Goal: Task Accomplishment & Management: Manage account settings

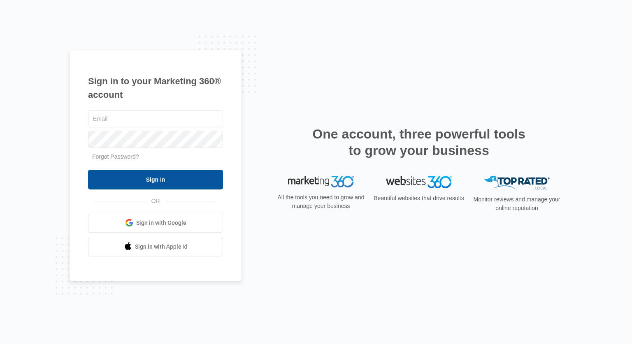
type input "[EMAIL_ADDRESS][DOMAIN_NAME]"
click at [173, 172] on input "Sign In" at bounding box center [155, 180] width 135 height 20
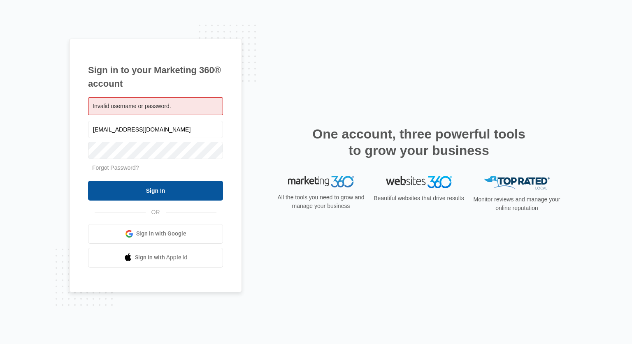
click at [168, 193] on input "Sign In" at bounding box center [155, 191] width 135 height 20
click at [186, 195] on input "Sign In" at bounding box center [155, 191] width 135 height 20
click at [153, 194] on input "Sign In" at bounding box center [155, 191] width 135 height 20
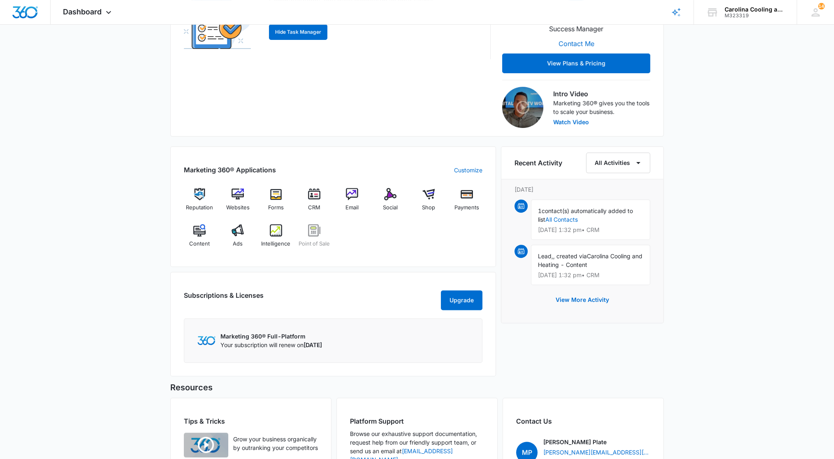
scroll to position [248, 0]
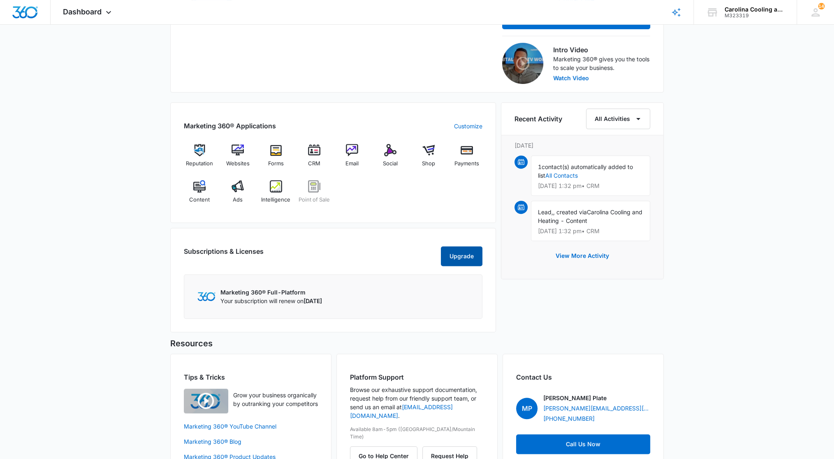
click at [458, 262] on button "Upgrade" at bounding box center [462, 256] width 42 height 20
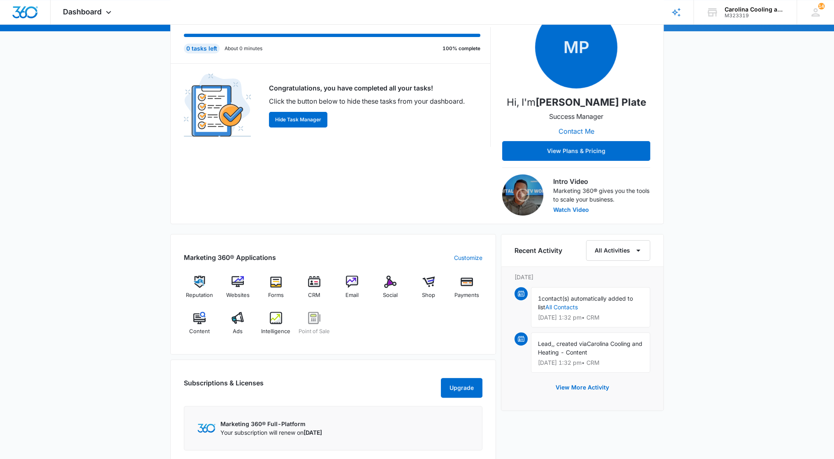
scroll to position [153, 0]
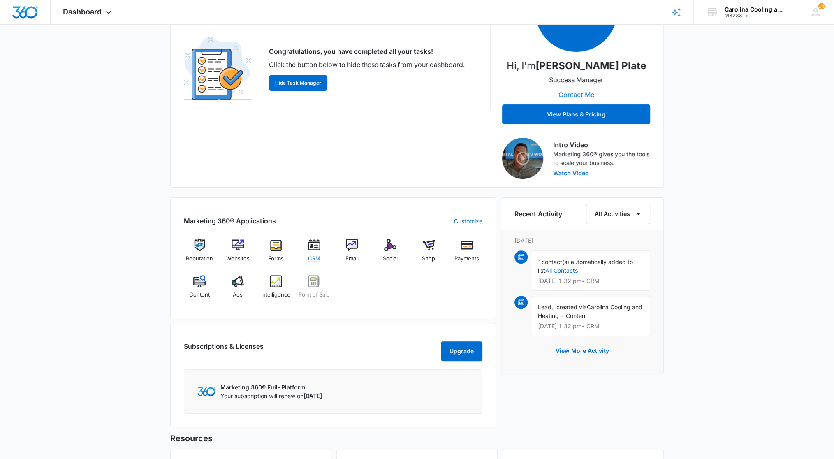
click at [319, 249] on img at bounding box center [314, 245] width 12 height 12
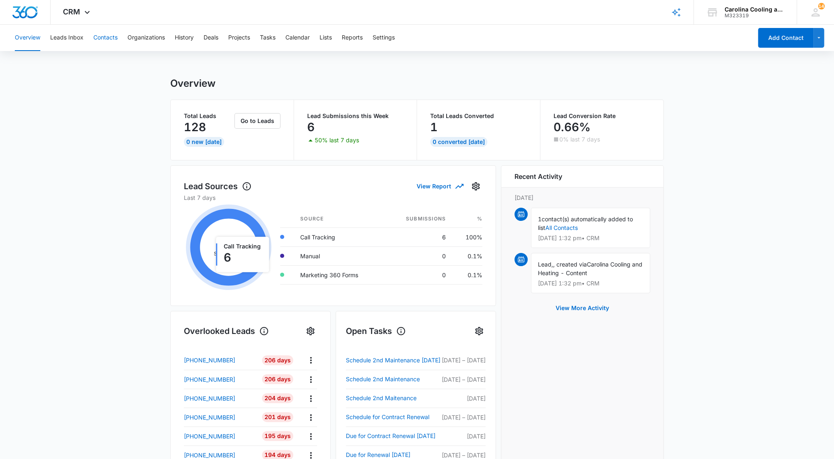
click at [105, 38] on button "Contacts" at bounding box center [105, 38] width 24 height 26
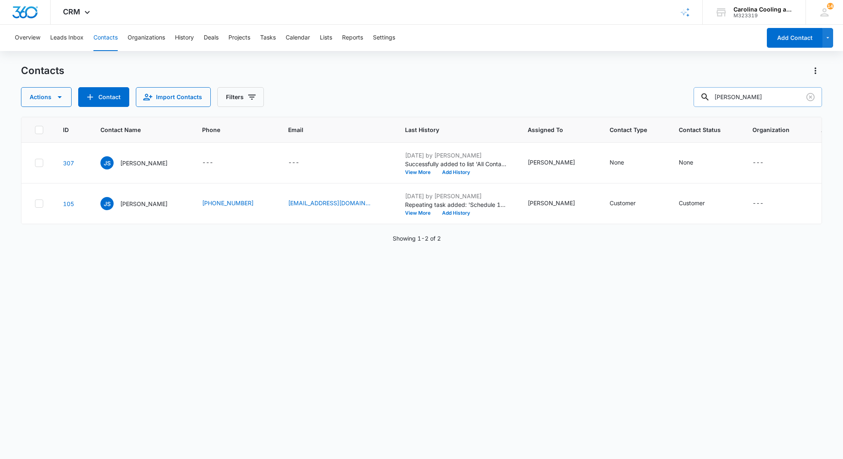
click at [750, 98] on input "[PERSON_NAME]" at bounding box center [757, 97] width 128 height 20
type input "s"
click at [710, 95] on icon at bounding box center [705, 97] width 10 height 10
click at [710, 96] on icon at bounding box center [705, 97] width 10 height 10
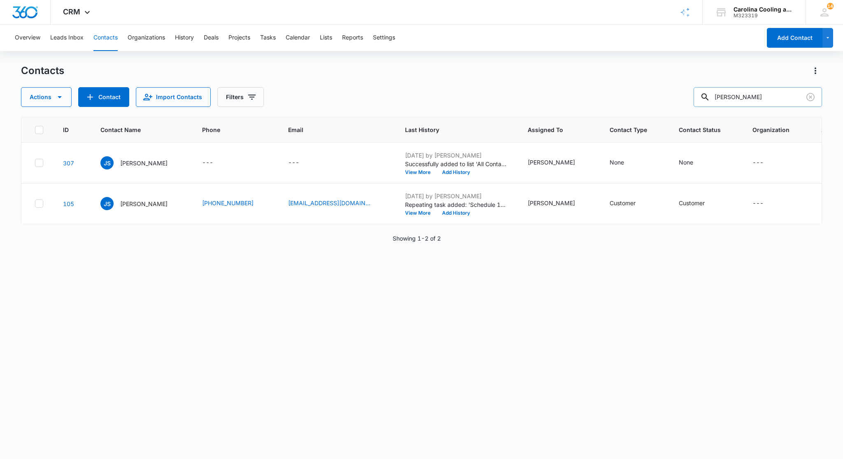
click at [756, 97] on input "[PERSON_NAME]" at bounding box center [757, 97] width 128 height 20
click at [708, 95] on icon at bounding box center [704, 96] width 7 height 7
click at [742, 95] on input "[PERSON_NAME]" at bounding box center [757, 97] width 128 height 20
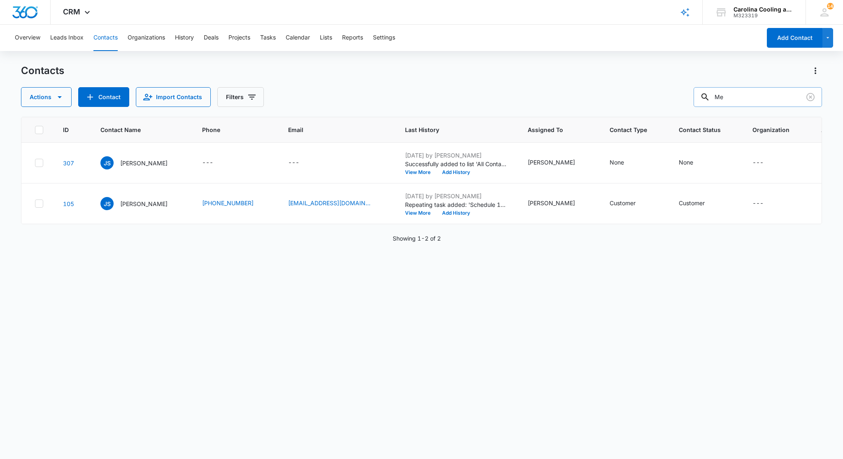
type input "M"
click at [710, 95] on icon at bounding box center [705, 97] width 10 height 10
click at [710, 97] on icon at bounding box center [705, 97] width 10 height 10
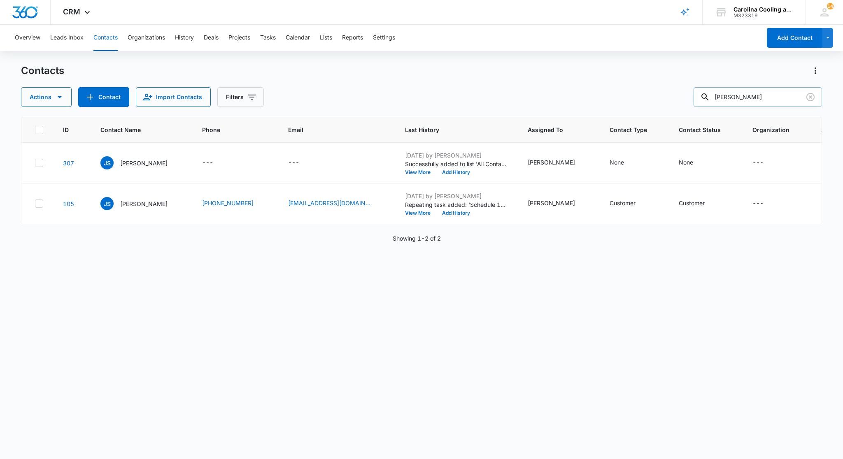
click at [760, 95] on input "[PERSON_NAME]" at bounding box center [757, 97] width 128 height 20
click at [756, 95] on input "[PERSON_NAME]" at bounding box center [757, 97] width 128 height 20
click at [710, 93] on icon at bounding box center [705, 97] width 10 height 10
click at [761, 102] on input "[PERSON_NAME]" at bounding box center [757, 97] width 128 height 20
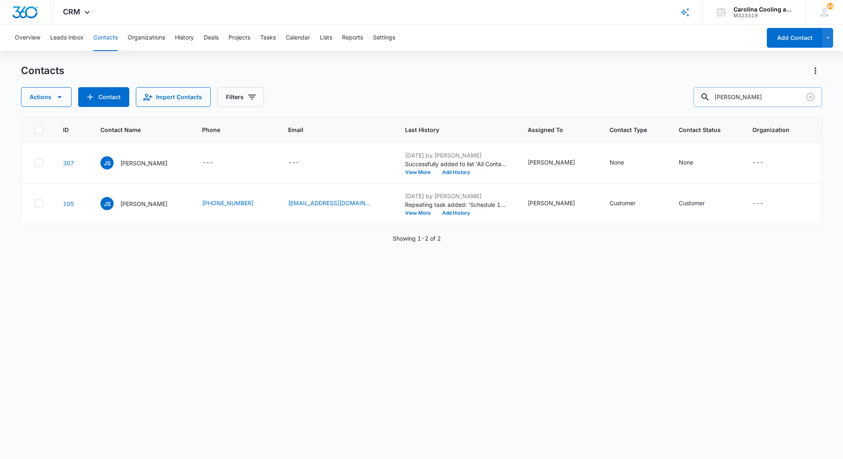
type input "[PERSON_NAME]"
click at [708, 95] on icon at bounding box center [704, 96] width 7 height 7
click at [710, 98] on icon at bounding box center [705, 97] width 10 height 10
click at [708, 98] on icon at bounding box center [704, 96] width 7 height 7
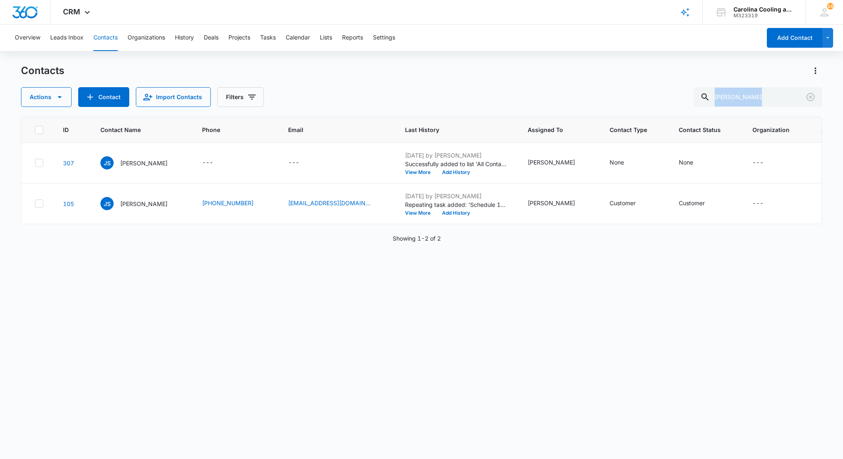
drag, startPoint x: 715, startPoint y: 98, endPoint x: 614, endPoint y: 96, distance: 101.6
click at [614, 96] on div "Actions Contact Import Contacts Filters [PERSON_NAME]" at bounding box center [421, 97] width 801 height 20
click at [785, 36] on button "Add Contact" at bounding box center [794, 38] width 56 height 20
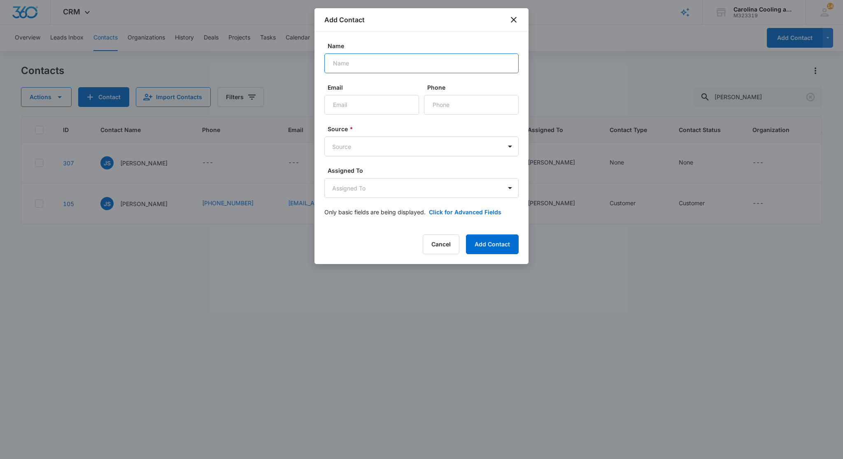
click at [353, 61] on input "Name" at bounding box center [421, 63] width 194 height 20
type input "[PERSON_NAME]"
click at [353, 104] on input "Email" at bounding box center [371, 105] width 95 height 20
click at [444, 108] on input "Phone" at bounding box center [471, 105] width 95 height 20
click at [445, 244] on button "Cancel" at bounding box center [440, 244] width 37 height 20
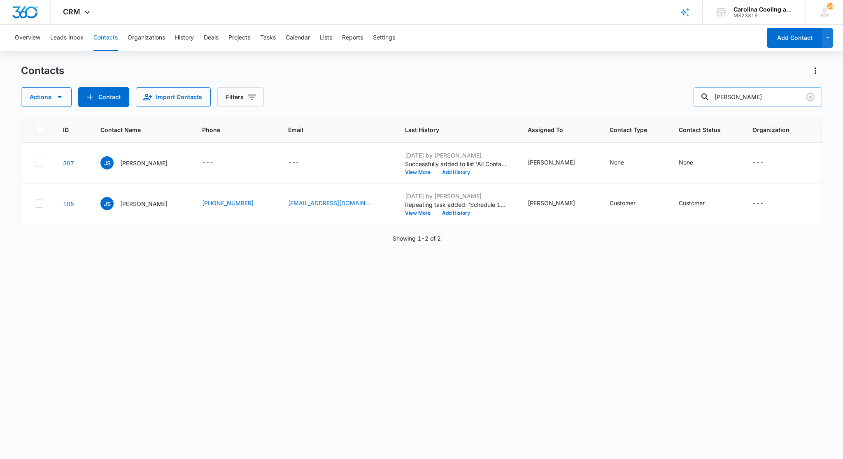
click at [755, 97] on input "[PERSON_NAME]" at bounding box center [757, 97] width 128 height 20
type input "[PERSON_NAME]"
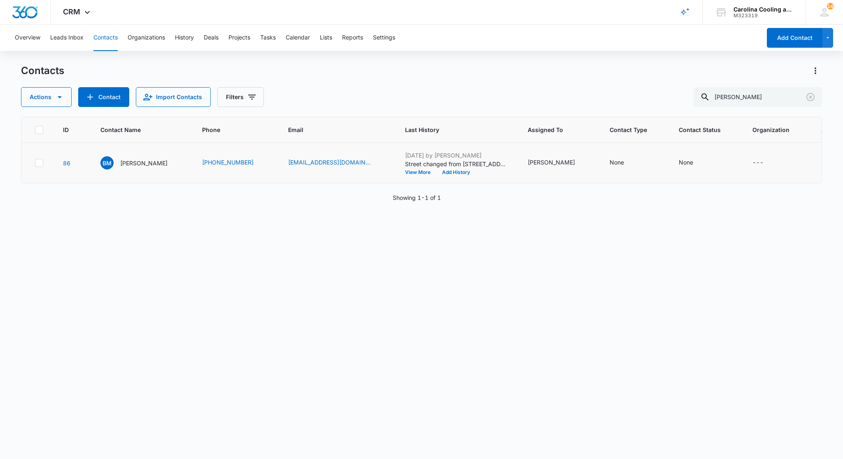
click at [39, 165] on icon at bounding box center [39, 163] width 5 height 4
click at [35, 163] on input "checkbox" at bounding box center [35, 163] width 0 height 0
click at [39, 165] on icon at bounding box center [39, 163] width 5 height 4
click at [35, 163] on input "checkbox" at bounding box center [35, 163] width 0 height 0
click at [102, 169] on span "BM" at bounding box center [106, 162] width 13 height 13
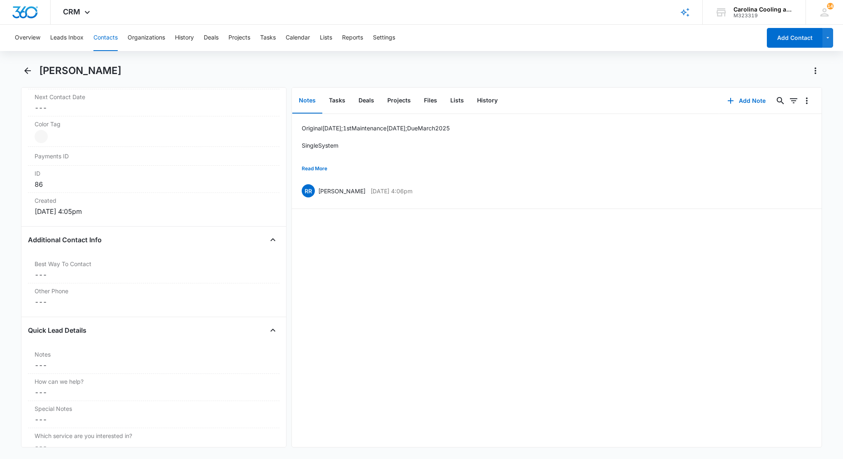
scroll to position [483, 0]
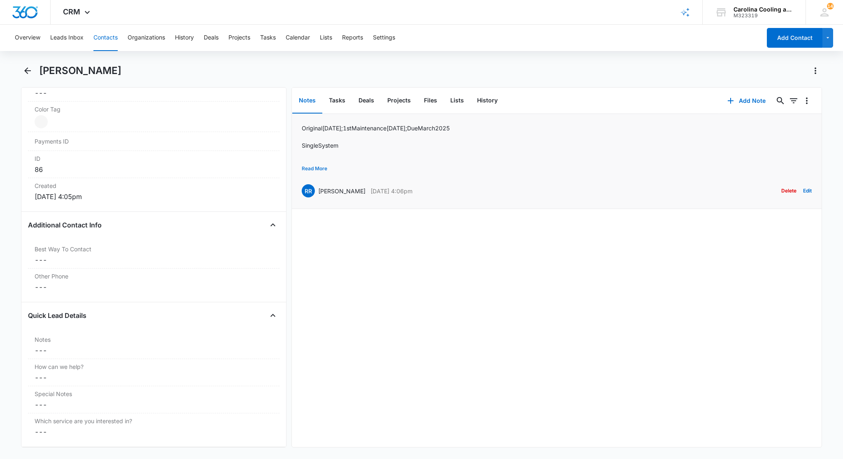
click at [318, 168] on button "Read More" at bounding box center [315, 169] width 26 height 16
click at [337, 100] on button "Tasks" at bounding box center [337, 101] width 30 height 26
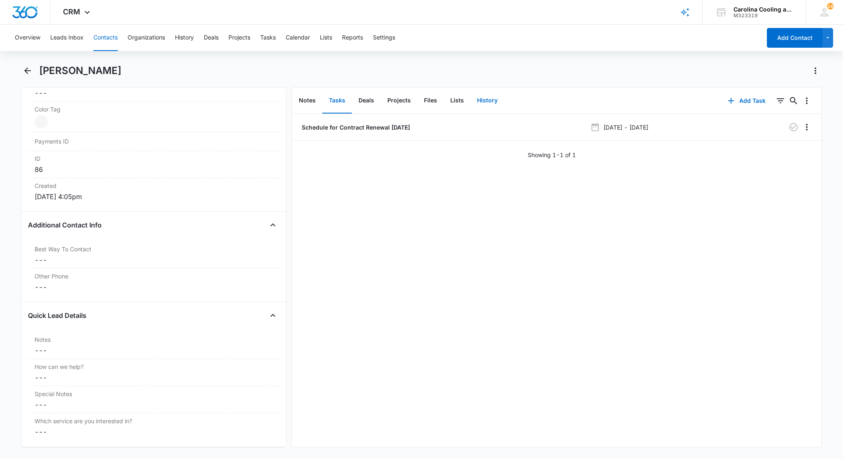
click at [486, 96] on button "History" at bounding box center [487, 101] width 34 height 26
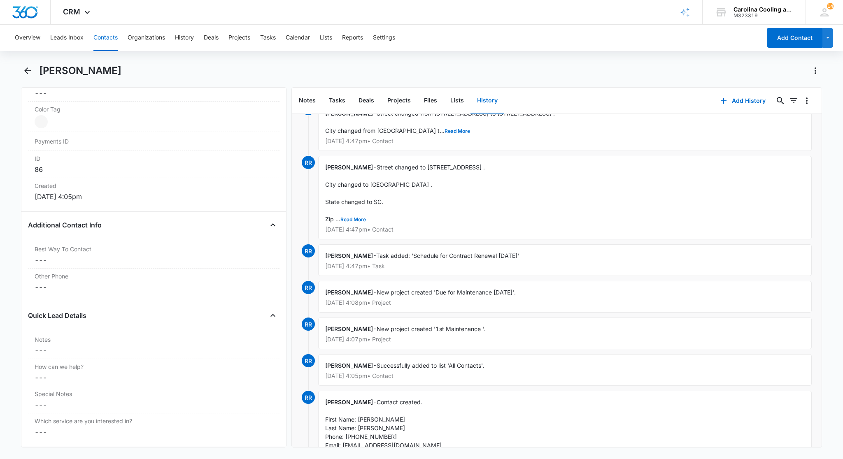
scroll to position [65, 0]
